Goal: Communication & Community: Ask a question

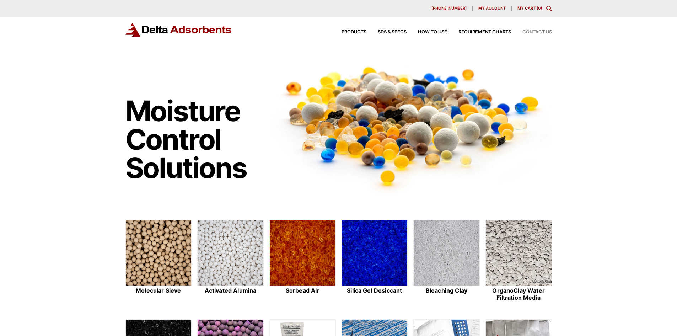
click at [545, 31] on span "Contact Us" at bounding box center [536, 32] width 29 height 5
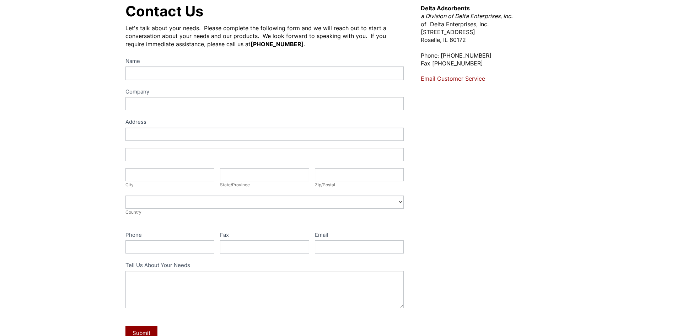
scroll to position [107, 0]
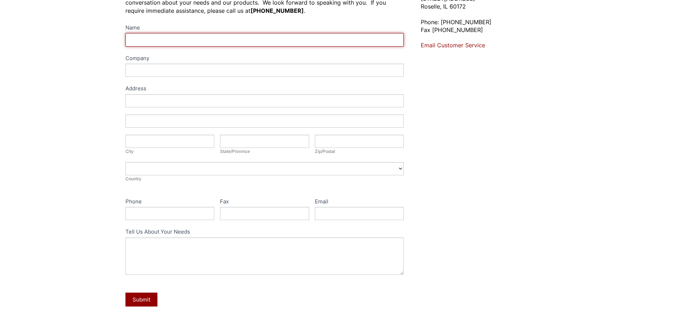
click at [150, 40] on input "Name" at bounding box center [264, 39] width 278 height 13
type input "[PERSON_NAME]"
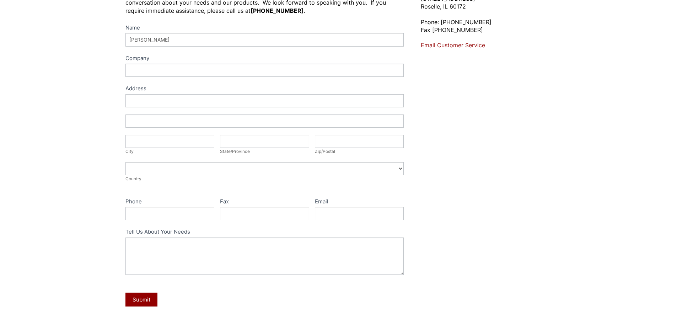
type input "[PERSON_NAME] Silica gel Co,. Ltd"
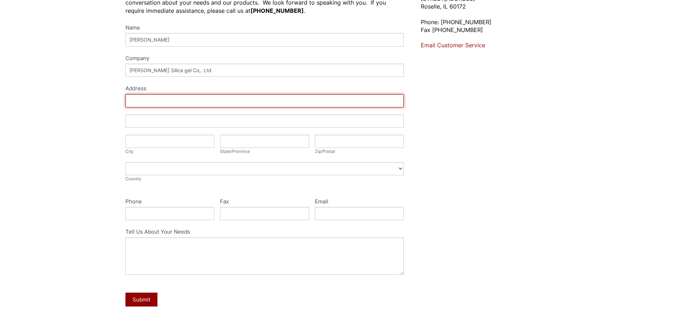
type input "[STREET_ADDRESS],"
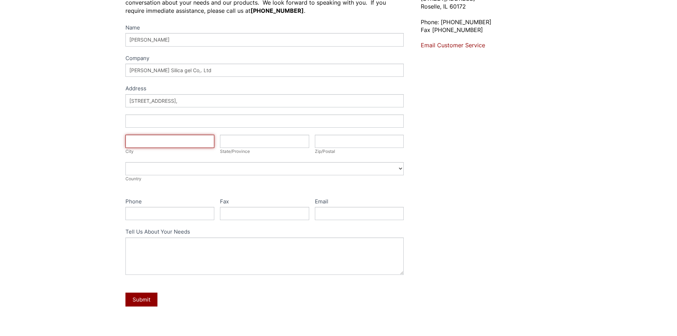
type input "Rushan"
type input "[GEOGRAPHIC_DATA]"
type input "+86"
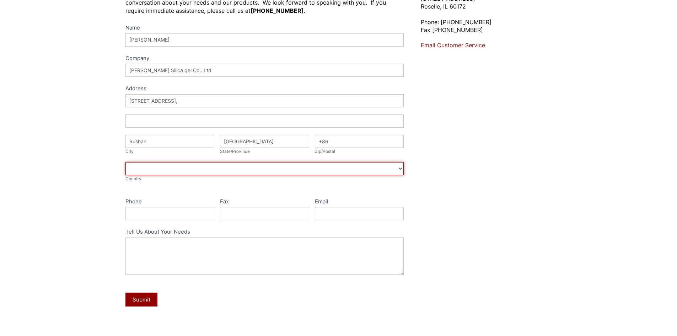
select select "[GEOGRAPHIC_DATA]"
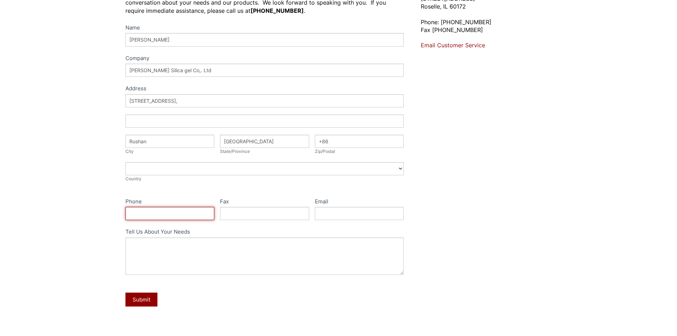
type input "19563032718"
type input "[EMAIL_ADDRESS][DOMAIN_NAME]"
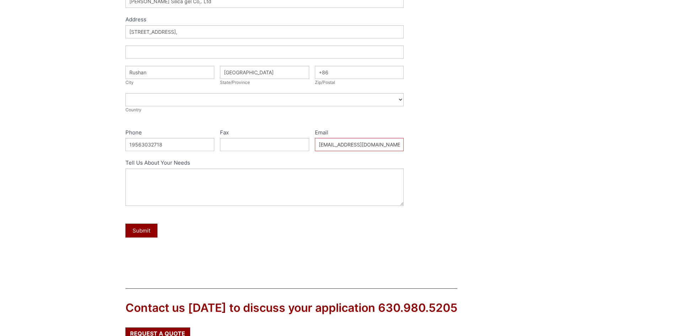
scroll to position [178, 0]
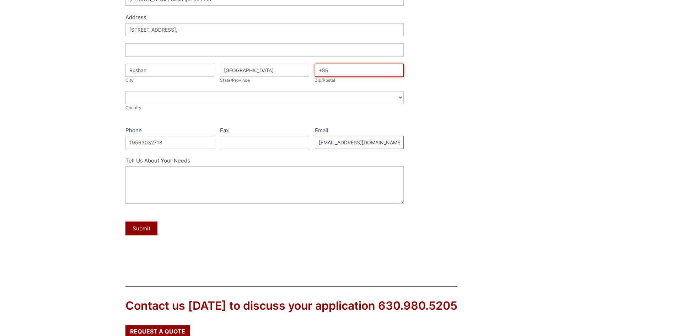
click at [344, 72] on input "+86" at bounding box center [359, 70] width 89 height 13
type input "264500"
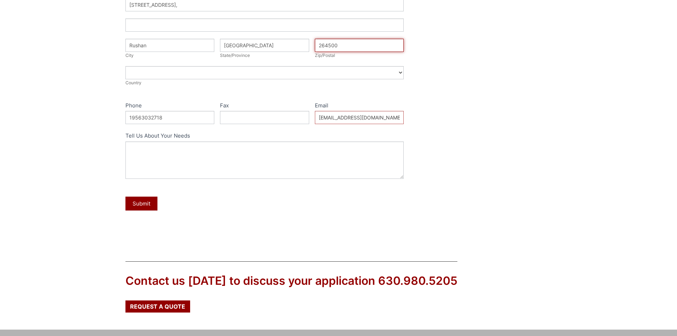
scroll to position [213, 0]
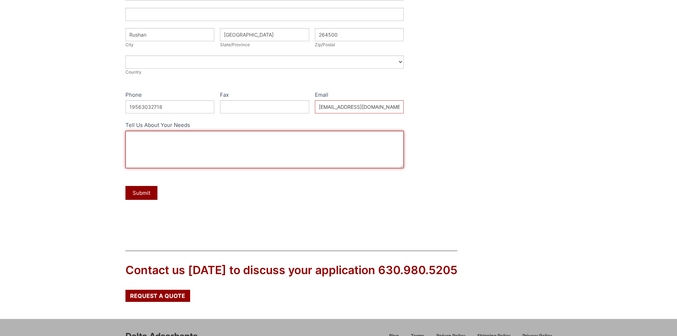
click at [226, 146] on textarea "Tell Us About Your Needs" at bounding box center [264, 149] width 278 height 37
paste textarea "Dear [Recipient's Name], I hope you are doing well. My name is Farid Uddin, and…"
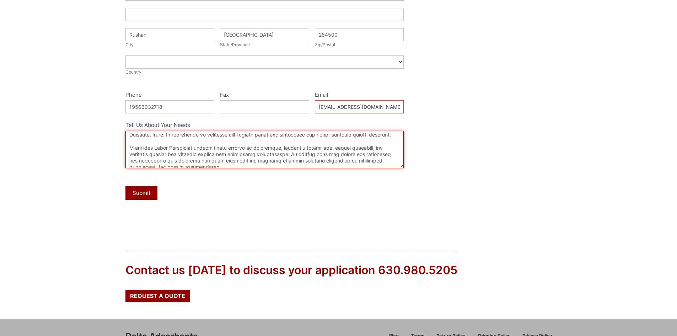
scroll to position [0, 0]
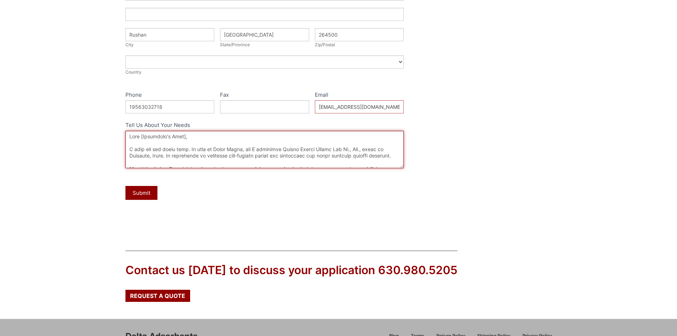
click at [188, 138] on textarea "Tell Us About Your Needs" at bounding box center [264, 149] width 278 height 37
click at [190, 148] on textarea "Tell Us About Your Needs" at bounding box center [264, 149] width 278 height 37
click at [191, 149] on textarea "Tell Us About Your Needs" at bounding box center [264, 149] width 278 height 37
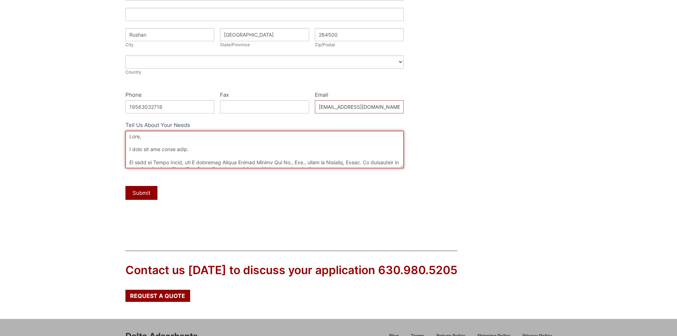
click at [373, 161] on textarea "Tell Us About Your Needs" at bounding box center [264, 149] width 278 height 37
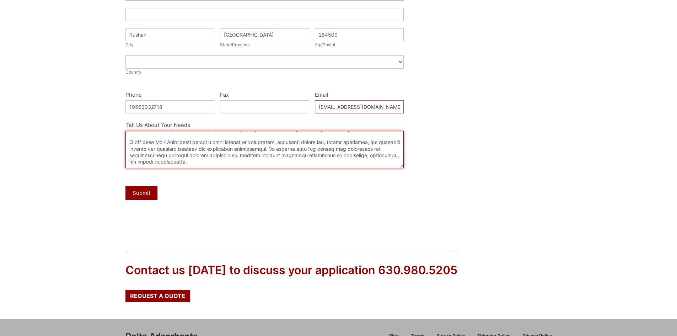
click at [282, 148] on textarea "Tell Us About Your Needs" at bounding box center [264, 149] width 278 height 37
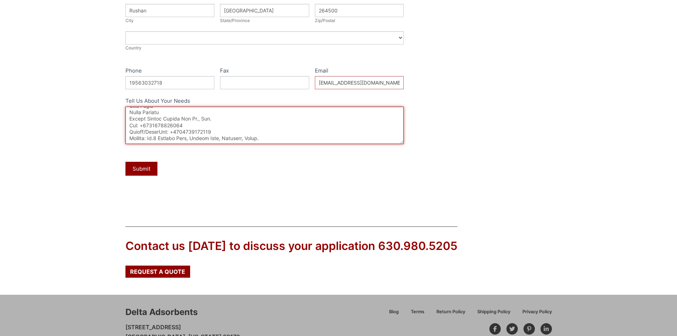
scroll to position [249, 0]
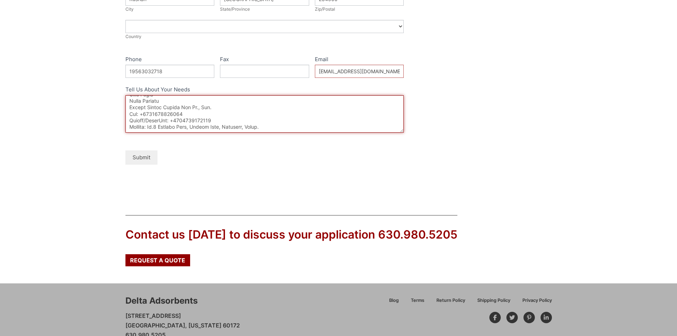
type textarea "Dear, I hope you are doing well. My name is Farid Uddin, and I represent Rushan…"
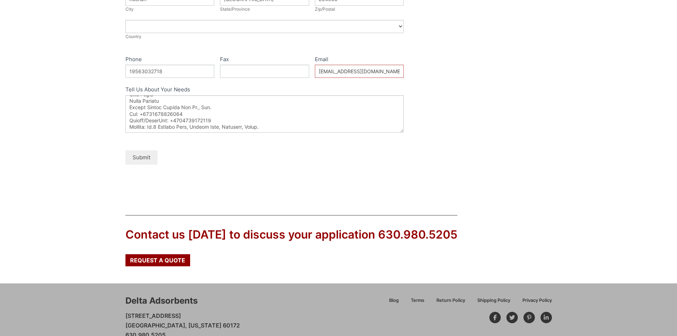
click at [146, 156] on button "Submit" at bounding box center [141, 157] width 32 height 14
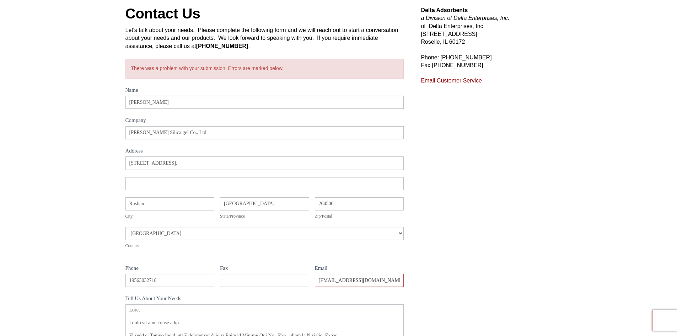
scroll to position [107, 0]
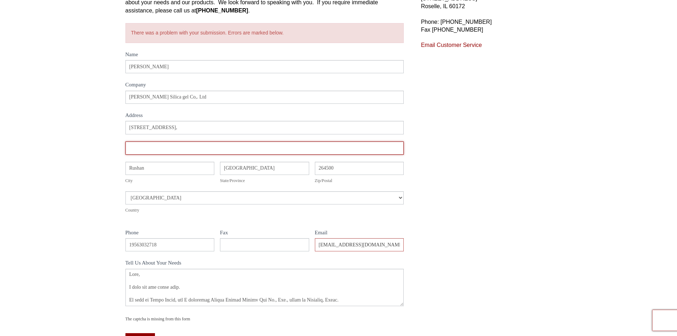
click at [154, 148] on input "Address" at bounding box center [264, 147] width 278 height 13
type input "[GEOGRAPHIC_DATA], [GEOGRAPHIC_DATA]."
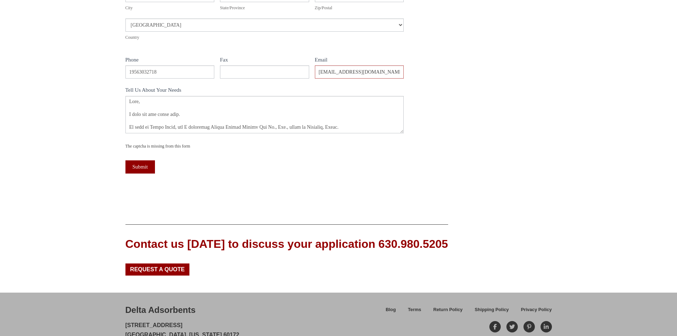
scroll to position [284, 0]
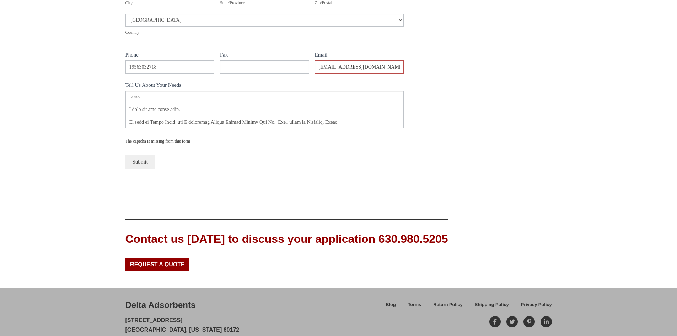
click at [135, 164] on button "Submit" at bounding box center [139, 161] width 29 height 13
